Goal: Information Seeking & Learning: Find contact information

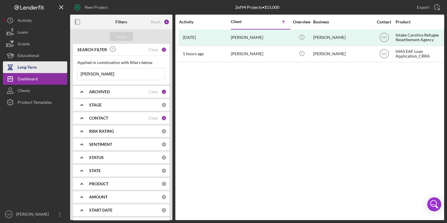
drag, startPoint x: 140, startPoint y: 72, endPoint x: 58, endPoint y: 67, distance: 82.3
click at [58, 67] on div "New Project 2 of 94 Projects • $15,000 [PERSON_NAME] Export Icon/Export Filters…" at bounding box center [223, 110] width 441 height 220
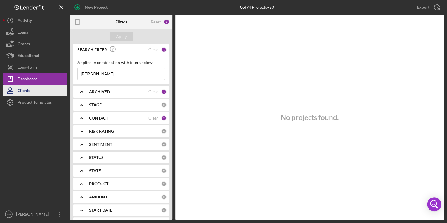
type input "[PERSON_NAME]"
click at [53, 94] on button "Clients" at bounding box center [35, 91] width 64 height 12
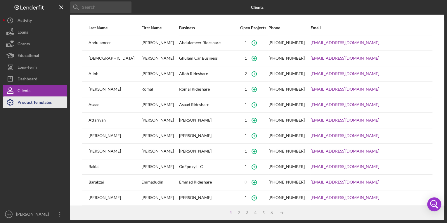
click at [55, 108] on button "Product Templates" at bounding box center [35, 102] width 64 height 12
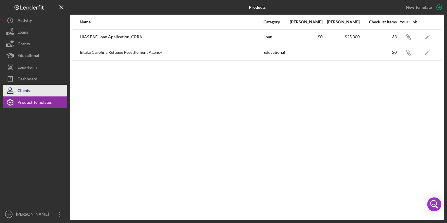
click at [42, 91] on button "Clients" at bounding box center [35, 91] width 64 height 12
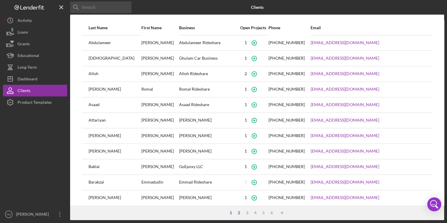
click at [239, 212] on div "2" at bounding box center [239, 212] width 8 height 5
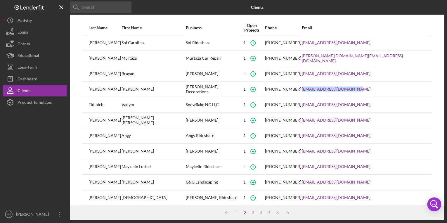
drag, startPoint x: 384, startPoint y: 89, endPoint x: 319, endPoint y: 89, distance: 64.9
click at [319, 89] on tr "[PERSON_NAME] [PERSON_NAME] [PERSON_NAME] Decorations [PHONE_NUMBER] [EMAIL_ADD…" at bounding box center [257, 89] width 351 height 15
copy tr "[EMAIL_ADDRESS][DOMAIN_NAME]"
